Goal: Obtain resource: Obtain resource

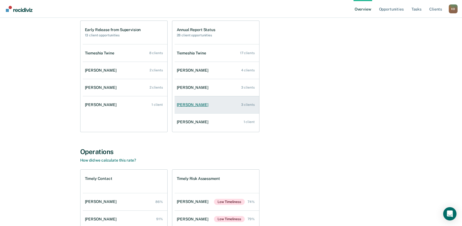
scroll to position [62, 0]
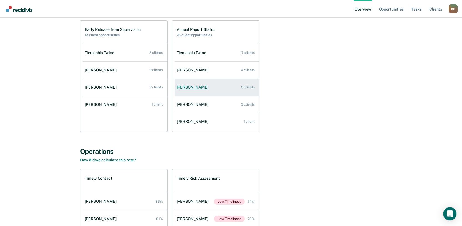
click at [179, 90] on div "[PERSON_NAME]" at bounding box center [194, 87] width 34 height 5
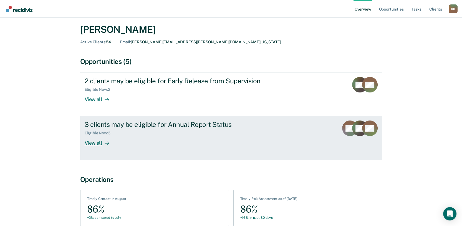
scroll to position [31, 0]
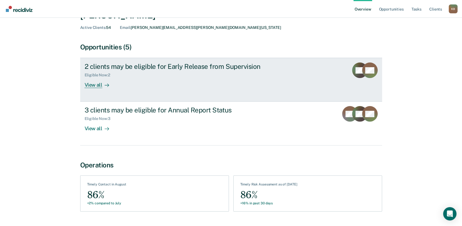
click at [85, 88] on div "View all" at bounding box center [100, 82] width 31 height 11
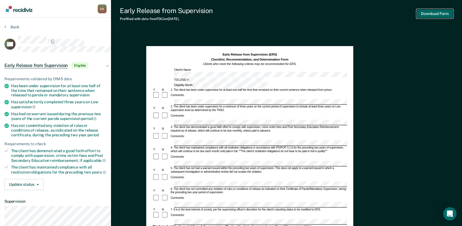
click at [421, 11] on button "Download Form" at bounding box center [435, 13] width 37 height 9
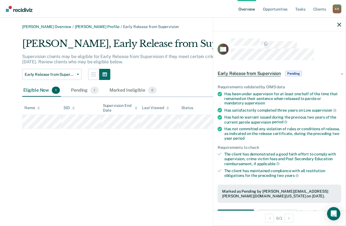
click at [145, 187] on div "[PERSON_NAME] Overview / [PERSON_NAME] Profile / Early Release from Supervision…" at bounding box center [173, 116] width 333 height 184
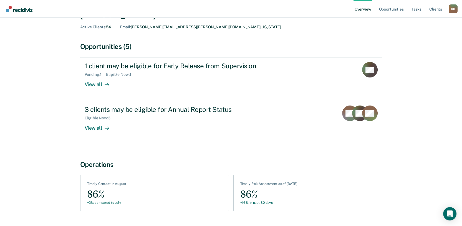
scroll to position [62, 0]
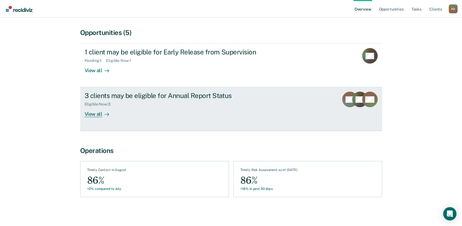
click at [141, 100] on div "3 clients may be eligible for Annual Report Status" at bounding box center [182, 96] width 195 height 8
